Goal: Transaction & Acquisition: Purchase product/service

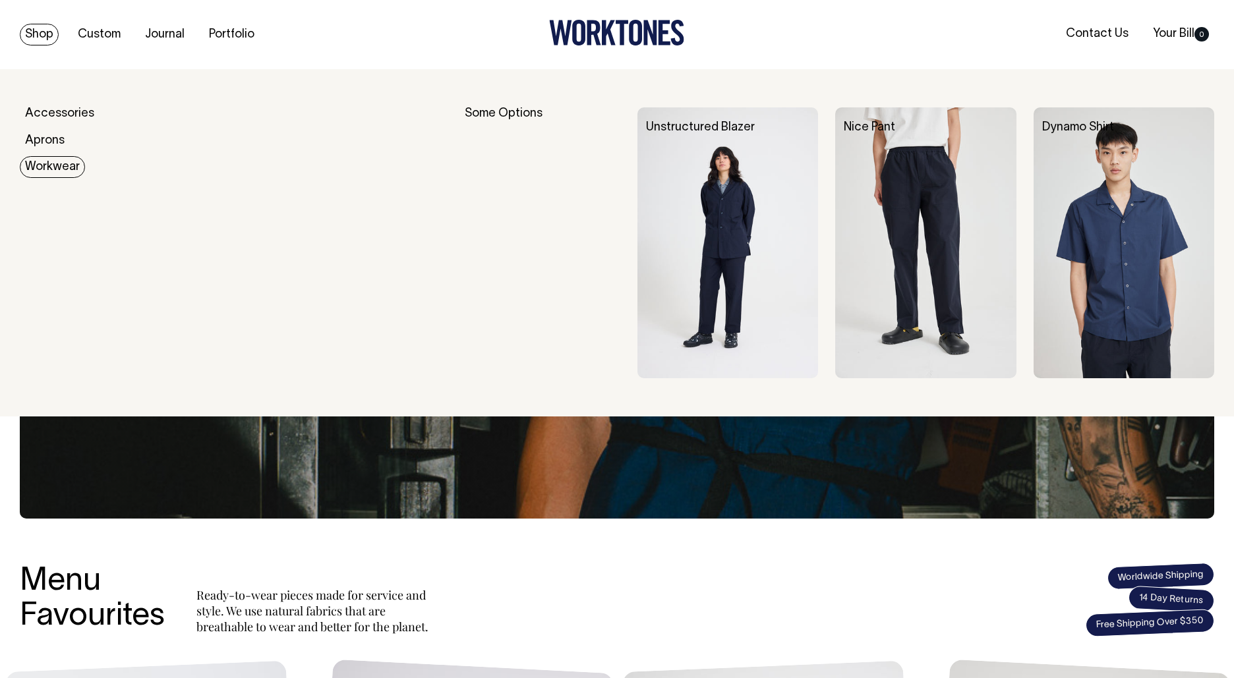
click at [43, 159] on link "Workwear" at bounding box center [52, 167] width 65 height 22
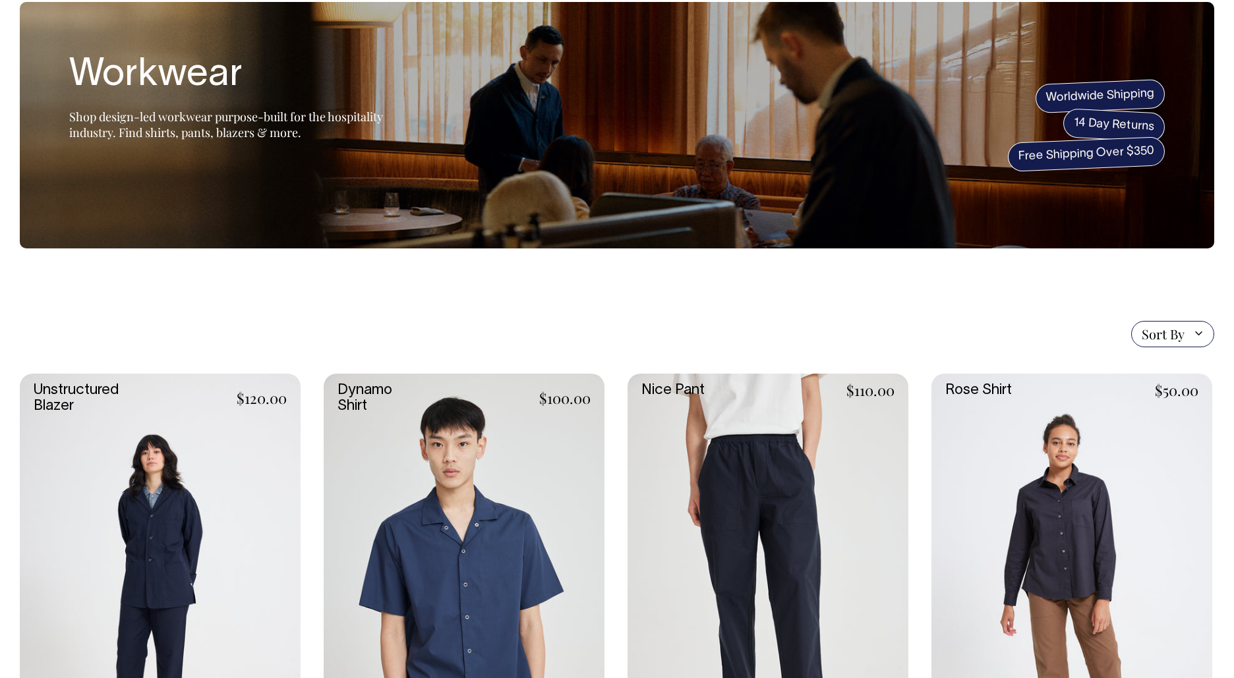
scroll to position [72, 0]
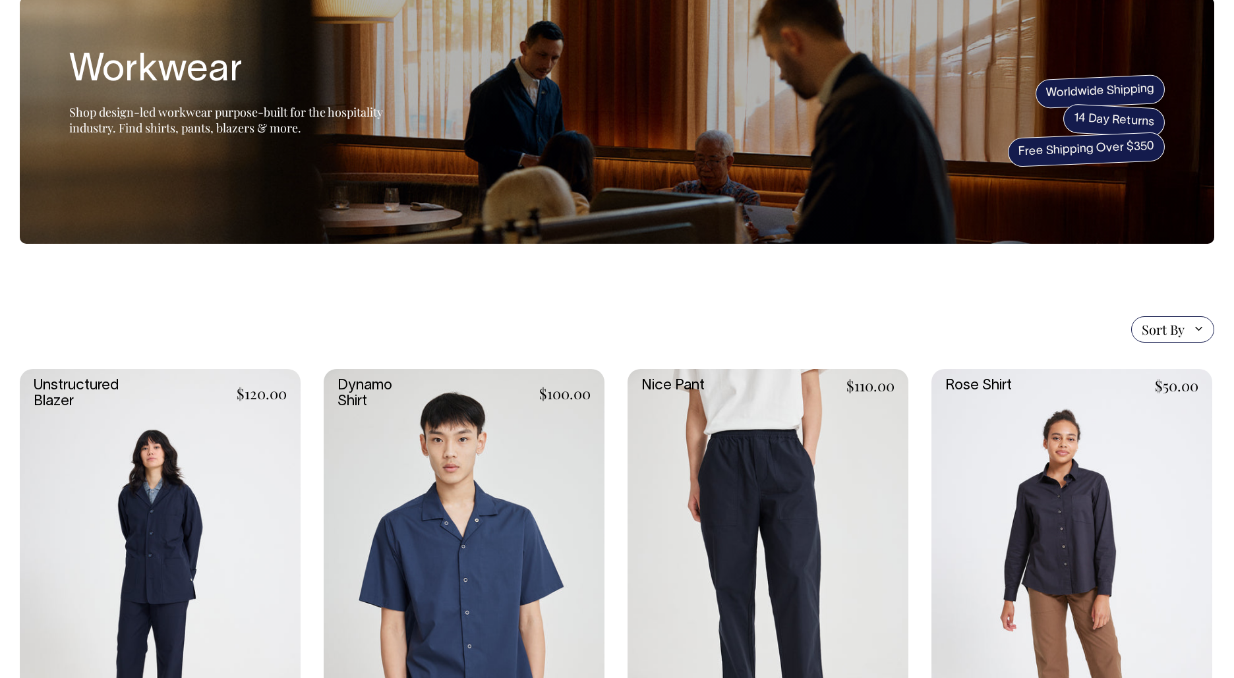
click at [154, 509] on link at bounding box center [160, 579] width 281 height 421
